Goal: Information Seeking & Learning: Learn about a topic

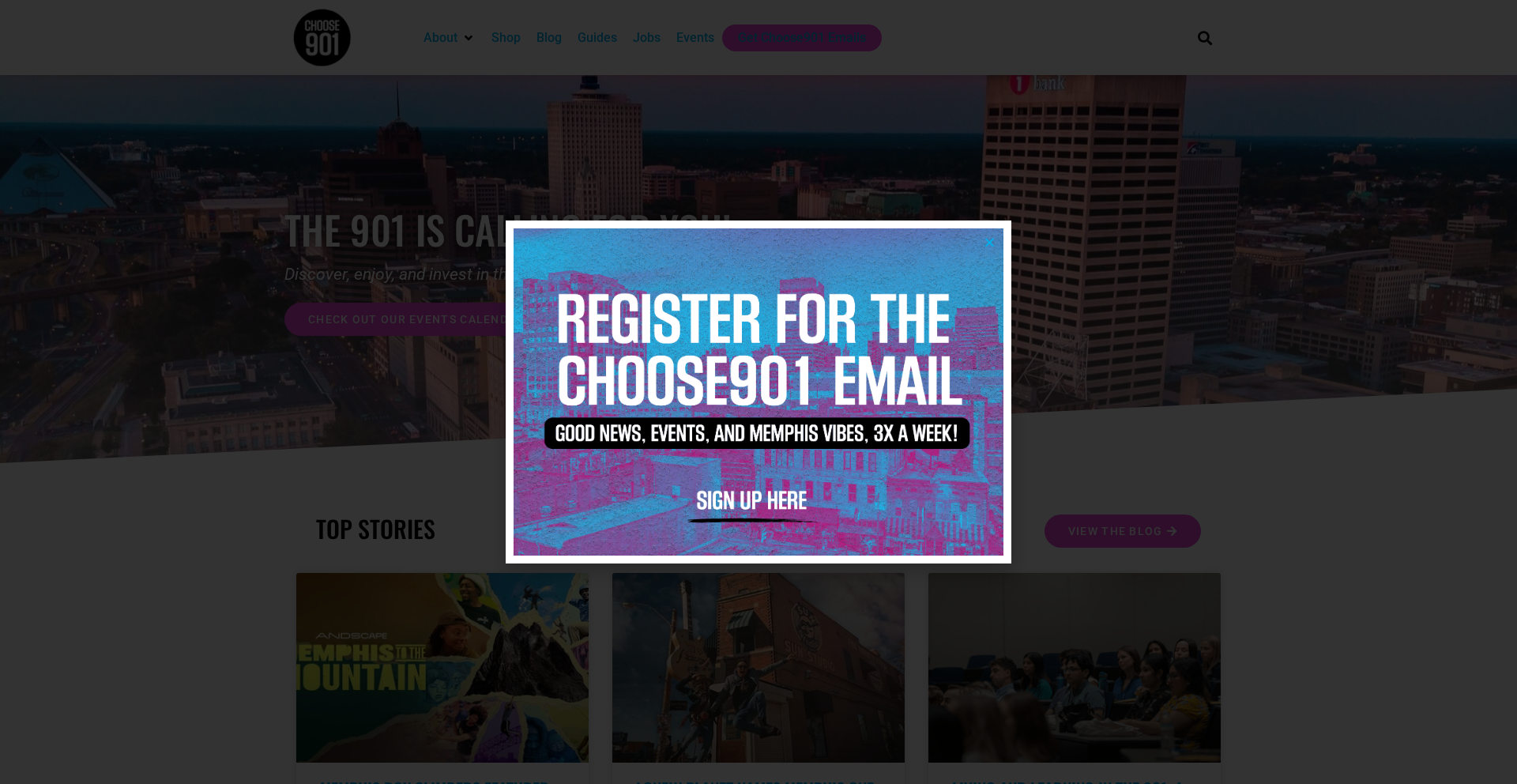
click at [983, 49] on div at bounding box center [758, 392] width 1517 height 784
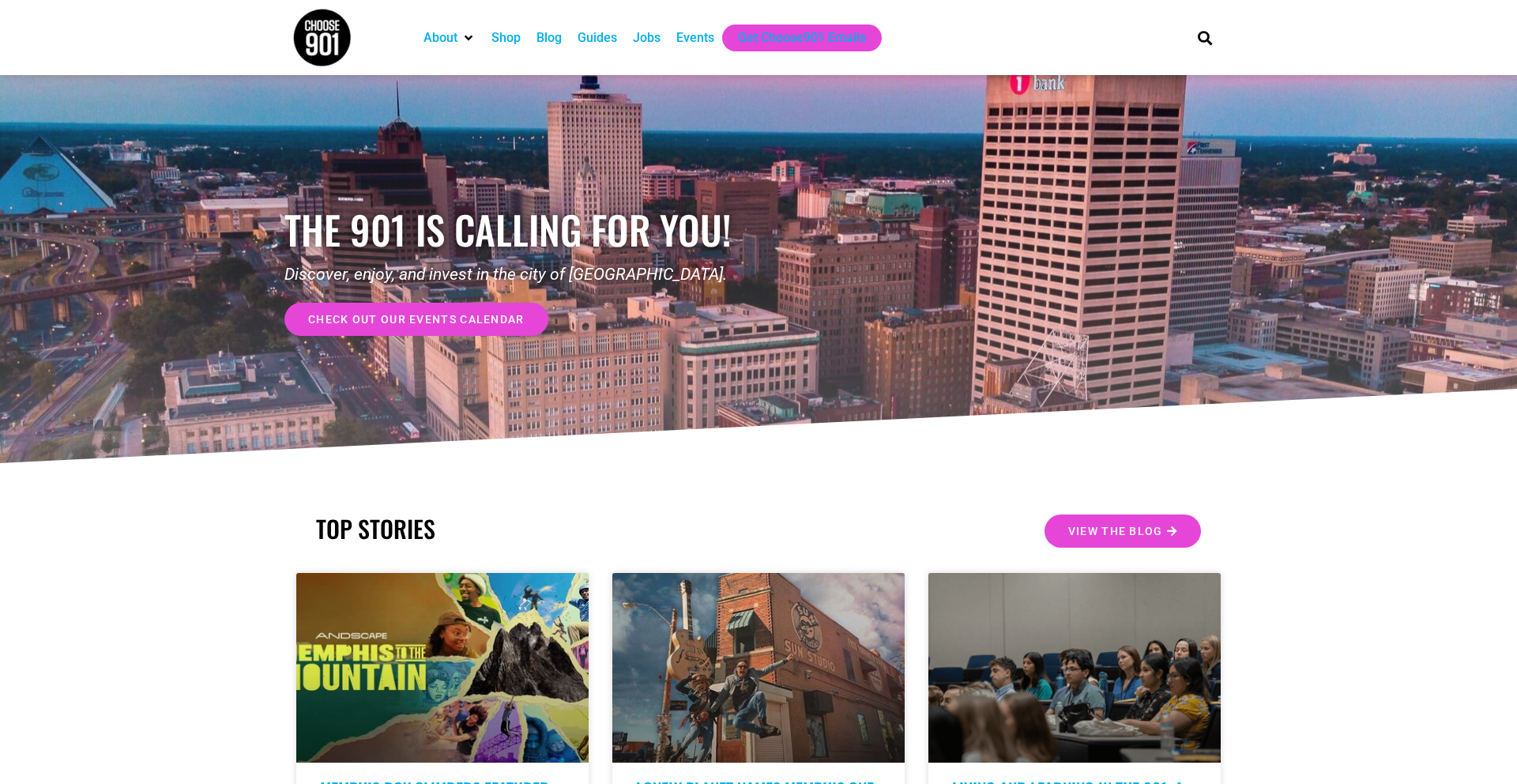
click at [651, 34] on div "Jobs" at bounding box center [646, 37] width 27 height 19
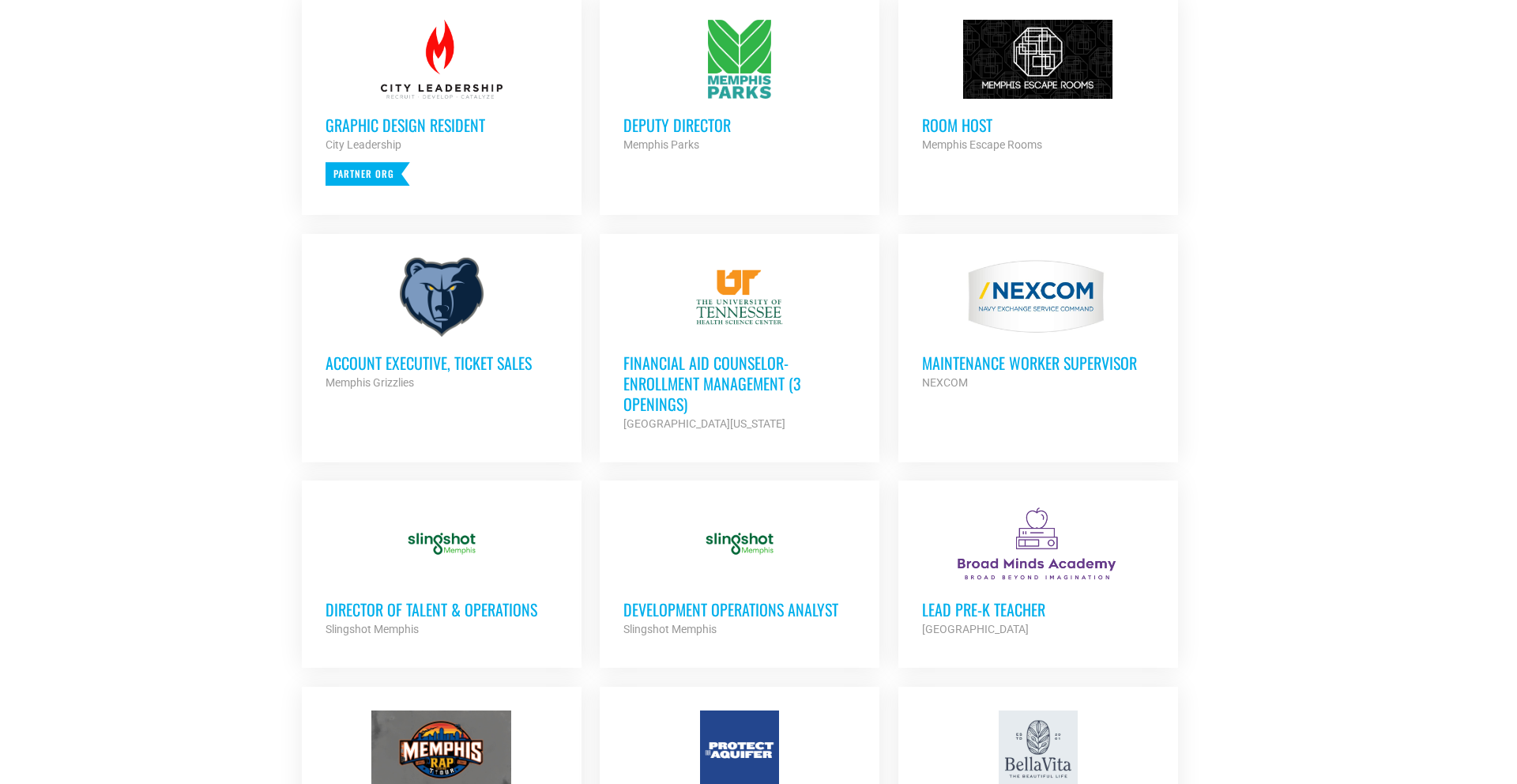
scroll to position [737, 0]
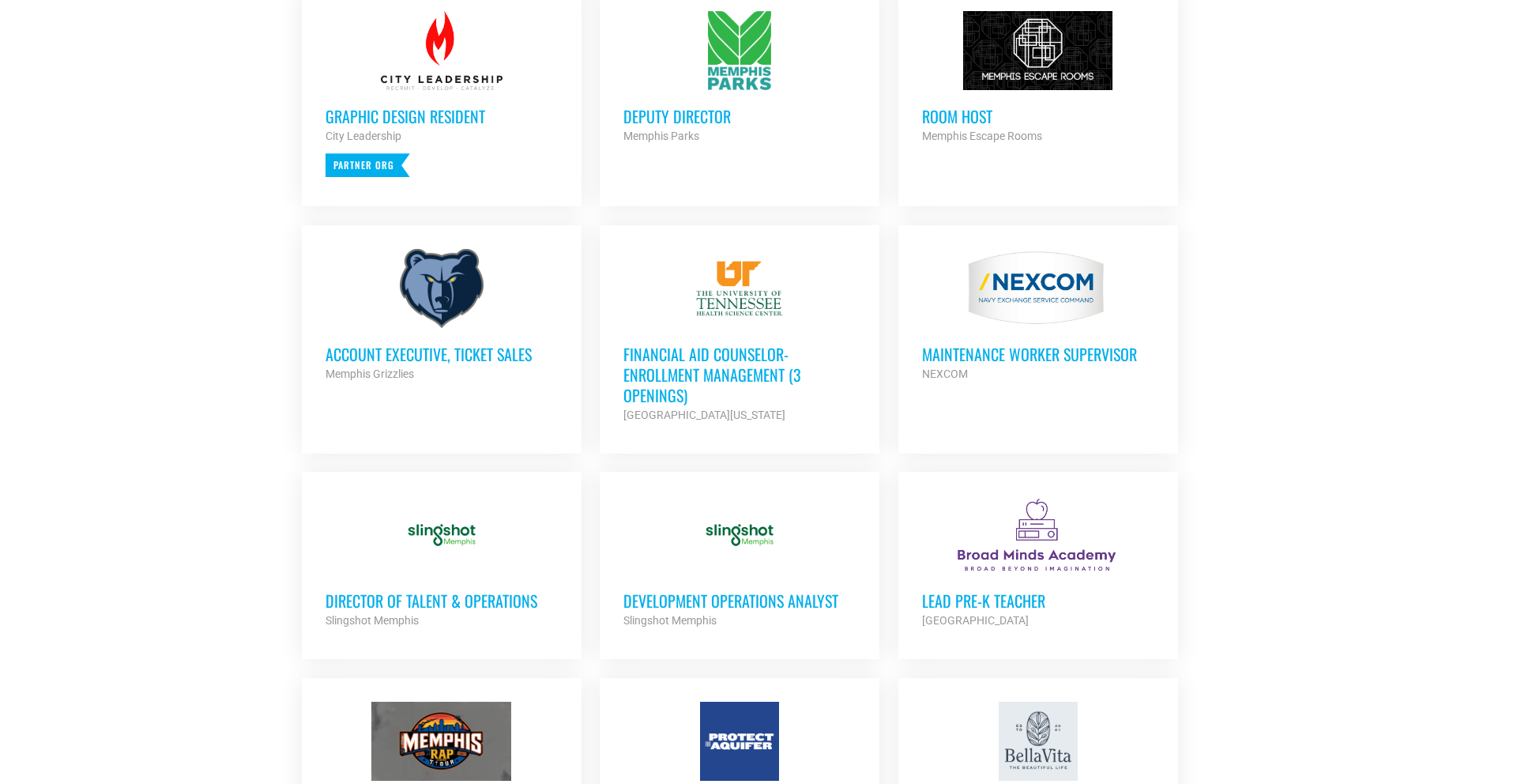
click at [428, 304] on div at bounding box center [441, 288] width 232 height 79
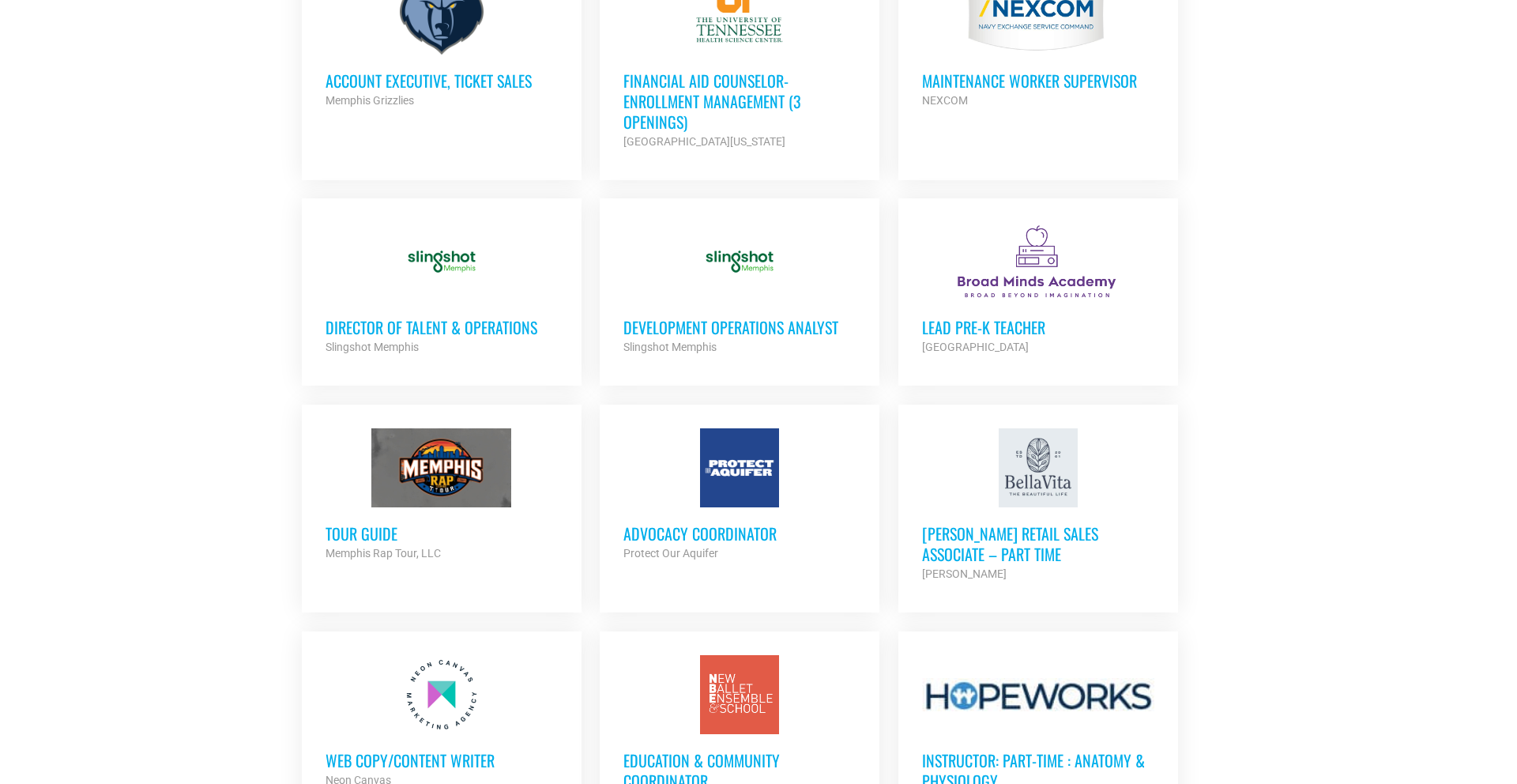
scroll to position [1018, 0]
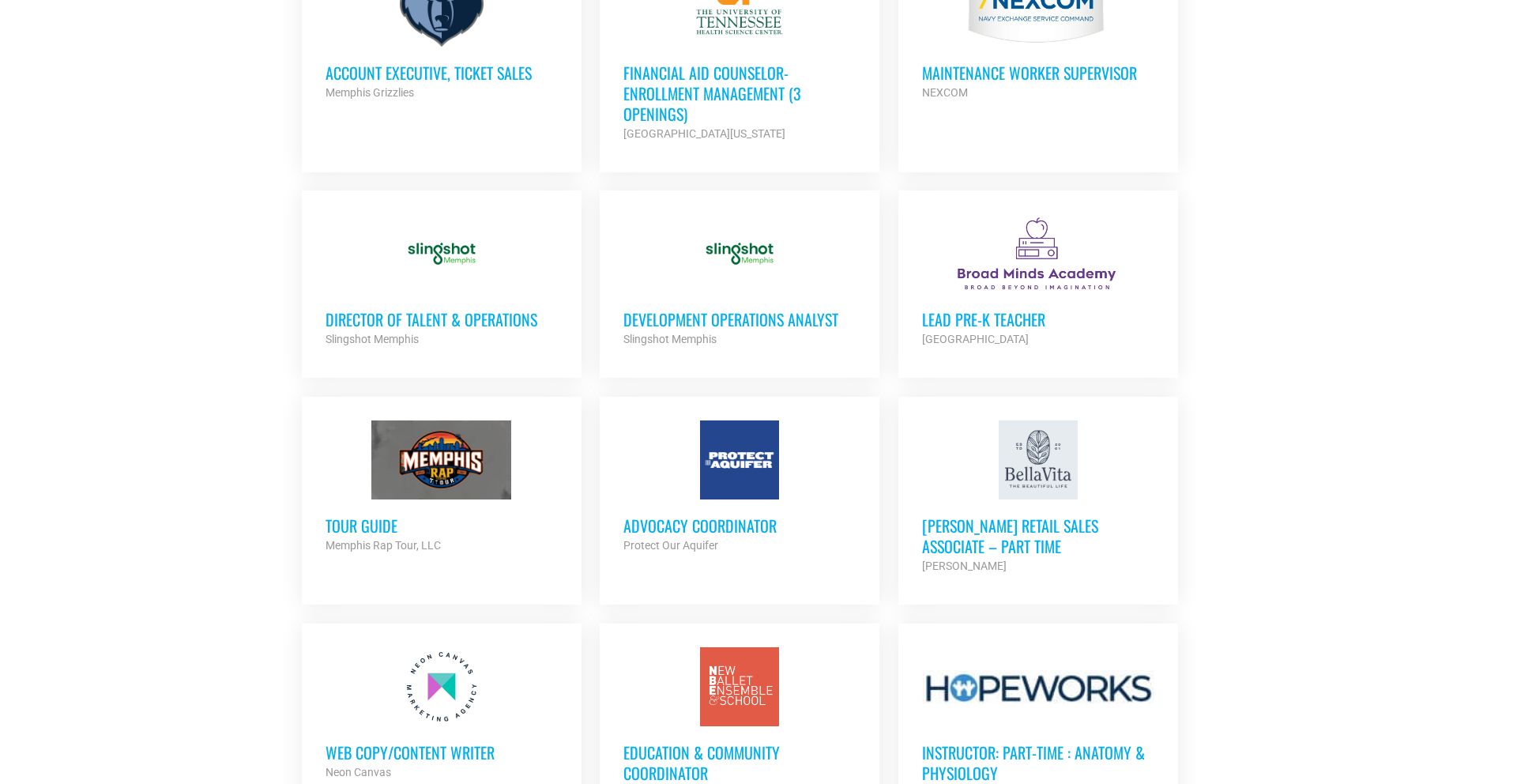
click at [441, 323] on h3 "Director of Talent & Operations" at bounding box center [441, 319] width 232 height 21
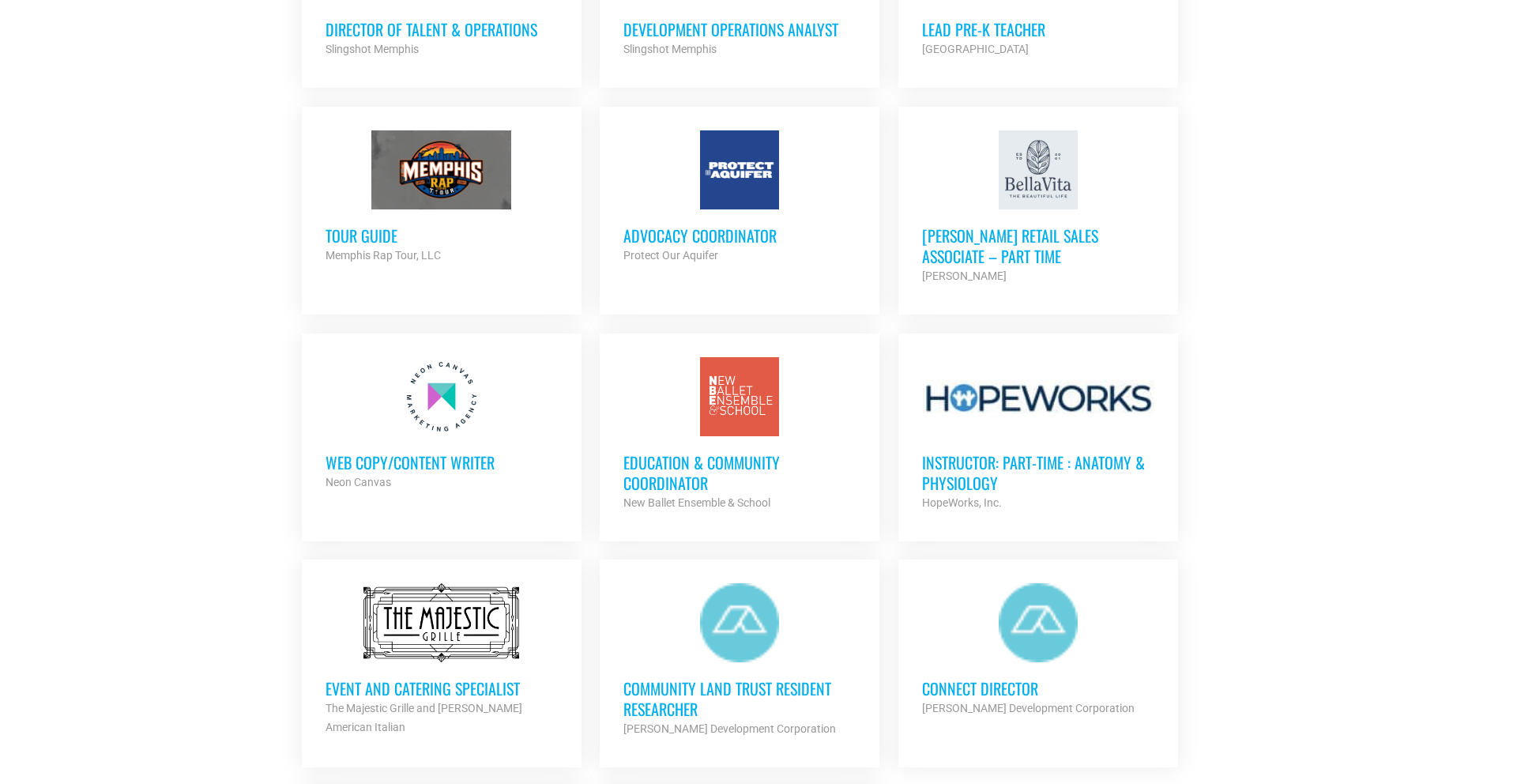
scroll to position [1309, 0]
click at [339, 235] on h3 "Tour Guide" at bounding box center [441, 234] width 232 height 21
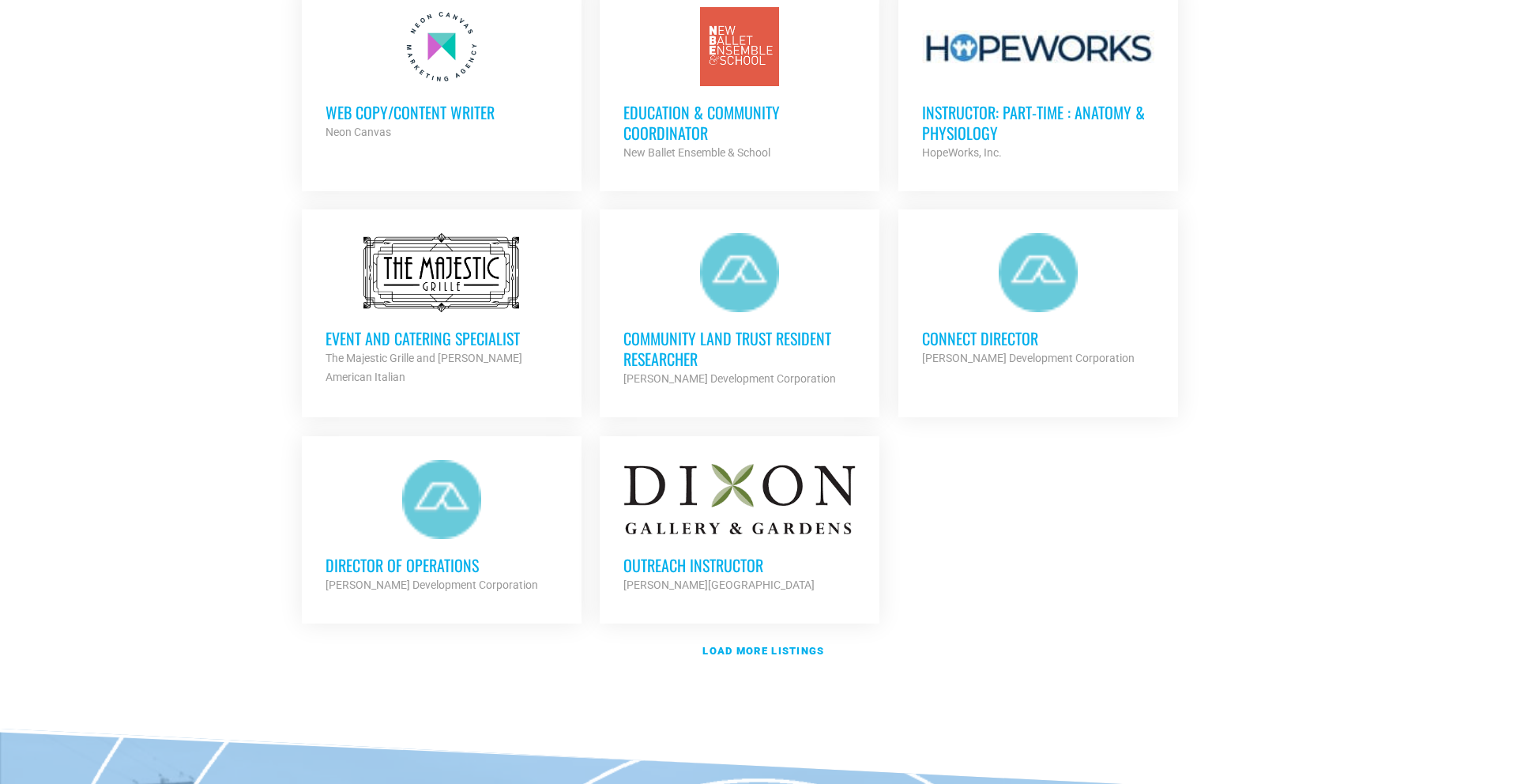
scroll to position [1663, 0]
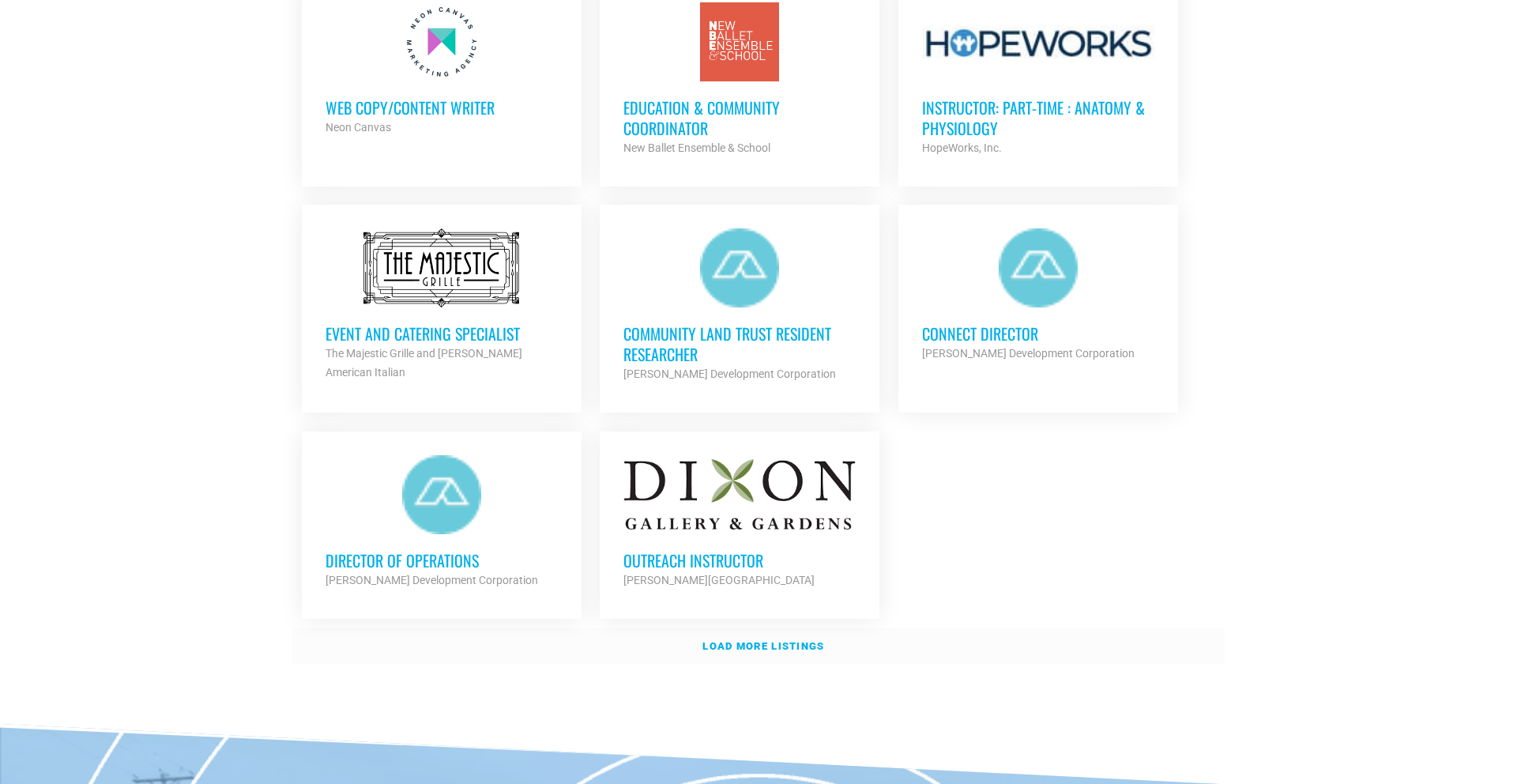
click at [774, 640] on strong "Load more listings" at bounding box center [762, 645] width 121 height 12
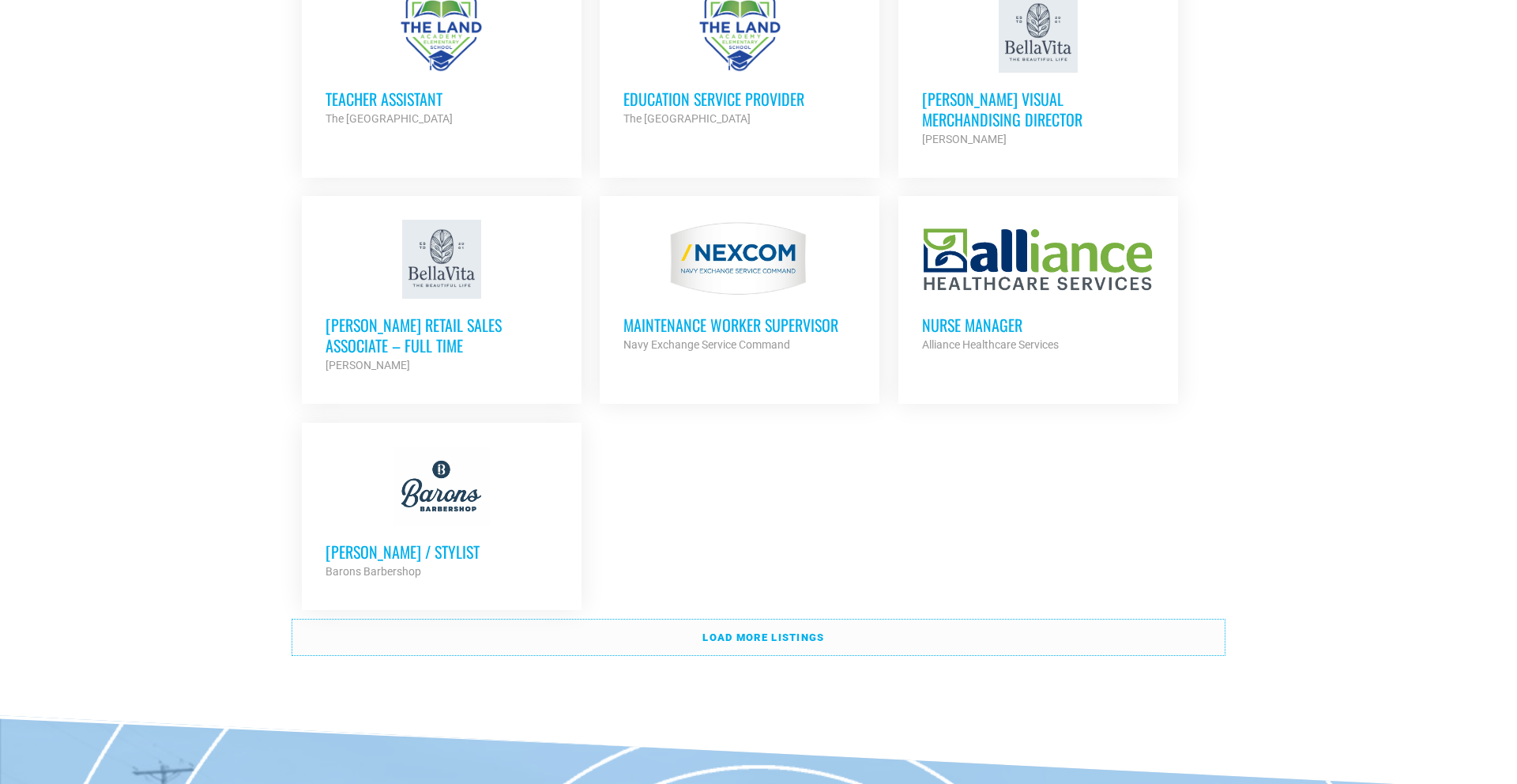
scroll to position [3275, 0]
click at [738, 630] on strong "Load more listings" at bounding box center [762, 635] width 121 height 12
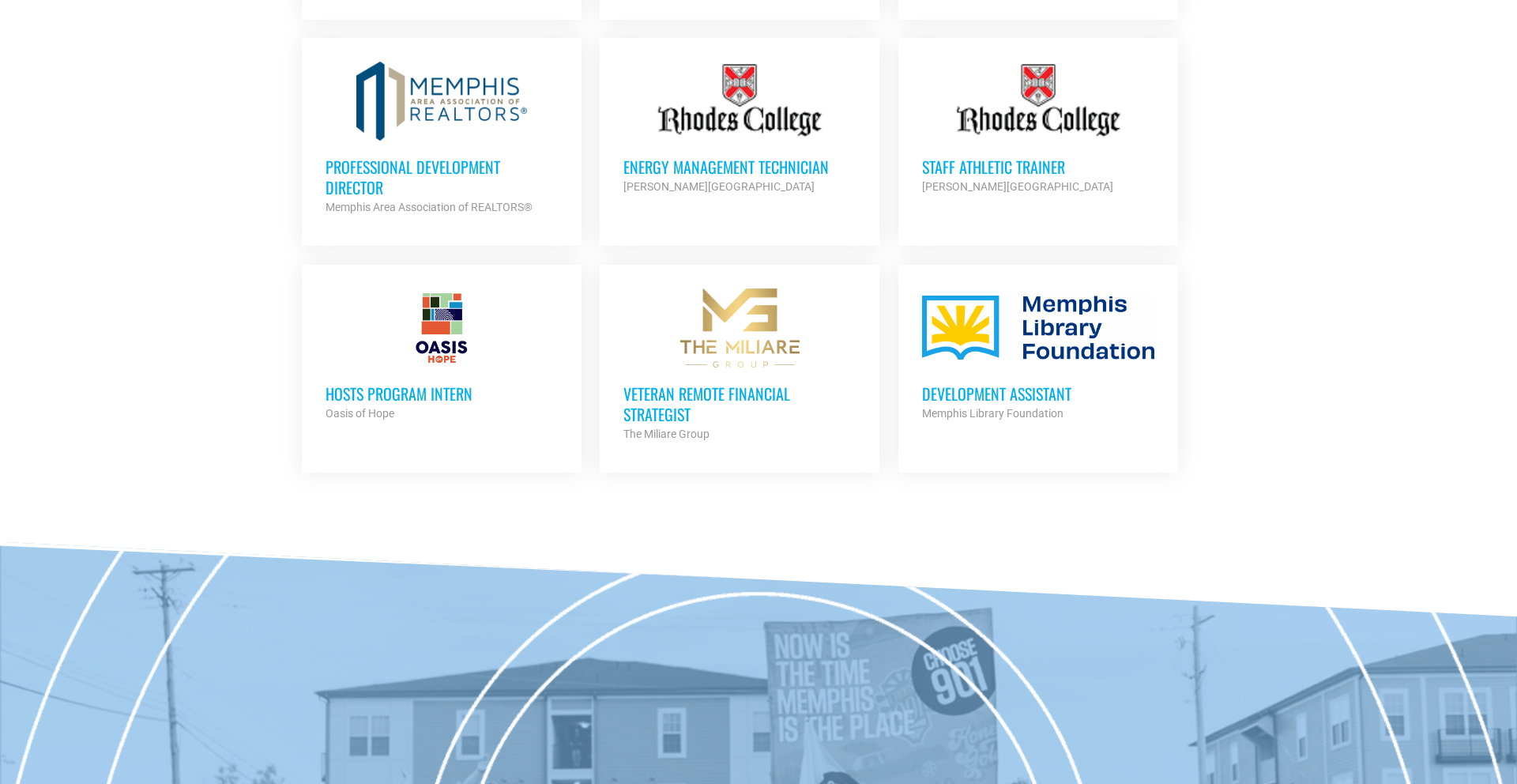
scroll to position [4565, 0]
click at [387, 382] on h3 "HOSTS Program Intern" at bounding box center [441, 392] width 232 height 21
